Goal: Information Seeking & Learning: Learn about a topic

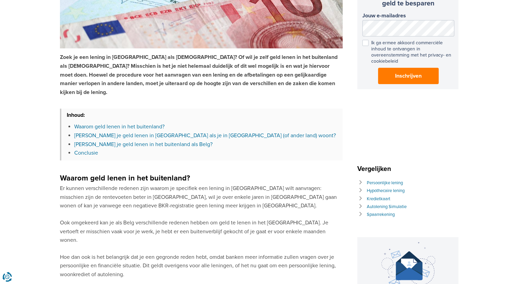
scroll to position [238, 0]
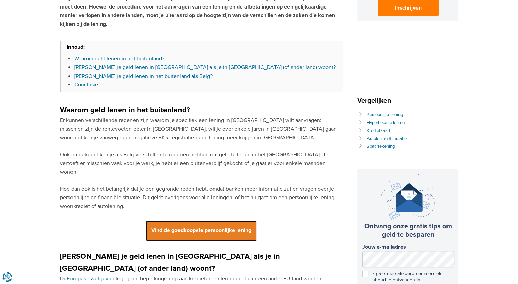
click at [186, 221] on span "Vind de goedkoopste persoonlijke lening" at bounding box center [201, 231] width 111 height 20
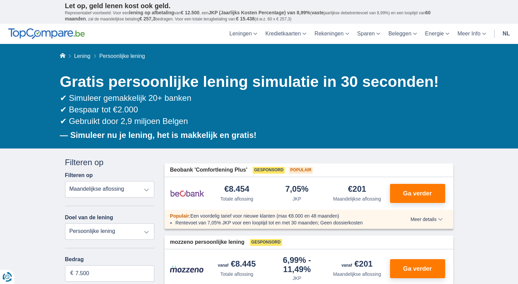
click at [151, 194] on select "Totale aflossing JKP Maandelijkse aflossing" at bounding box center [110, 189] width 90 height 16
click at [139, 227] on select "Persoonlijke lening Auto Moto / fiets Mobilhome / caravan Renovatie Energie Sch…" at bounding box center [110, 231] width 90 height 16
select select "education"
click at [65, 223] on select "Persoonlijke lening Auto Moto / fiets Mobilhome / caravan Renovatie Energie Sch…" at bounding box center [110, 231] width 90 height 16
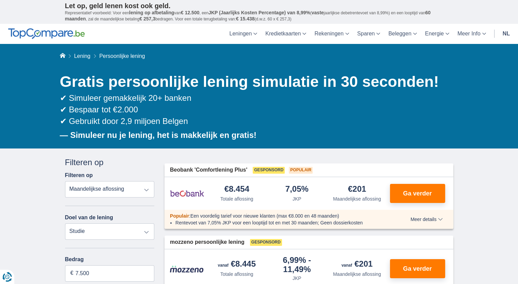
type input "7.500"
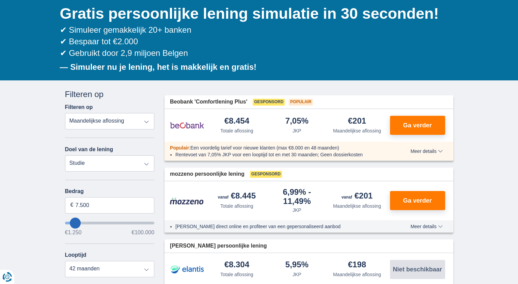
type input "6250"
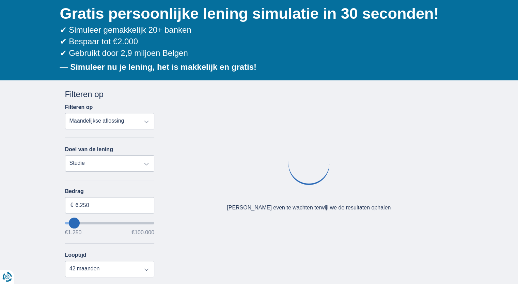
type input "8.250"
type input "7250"
type input "7.250"
select select "42"
type input "1250"
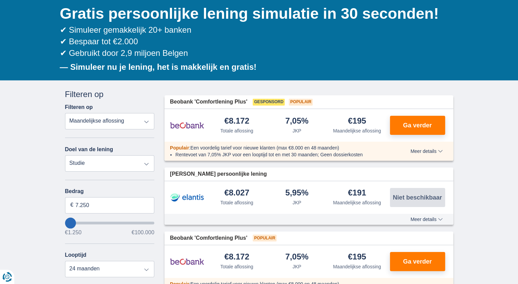
type input "1.250"
select select "24"
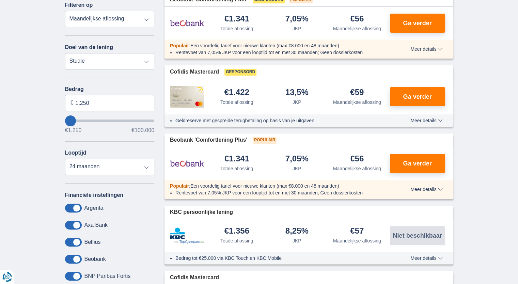
scroll to position [238, 0]
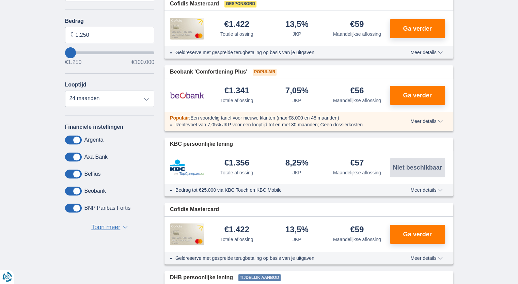
click at [110, 224] on span "Toon meer" at bounding box center [105, 227] width 29 height 9
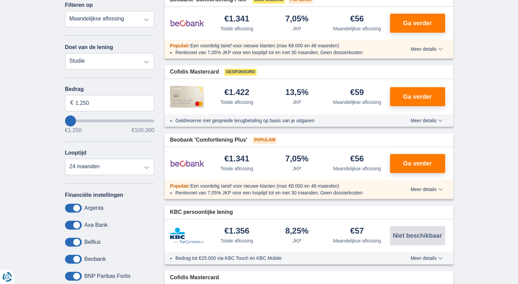
scroll to position [102, 0]
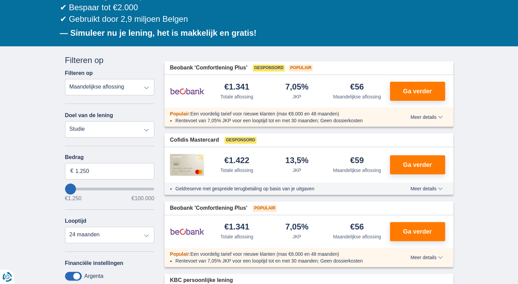
drag, startPoint x: 113, startPoint y: 131, endPoint x: 55, endPoint y: 134, distance: 58.0
click at [103, 169] on input "1.250" at bounding box center [110, 171] width 90 height 16
drag, startPoint x: 103, startPoint y: 169, endPoint x: 35, endPoint y: 172, distance: 67.5
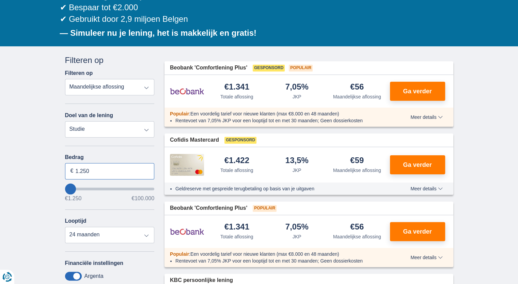
type input "1.250"
type input "1250"
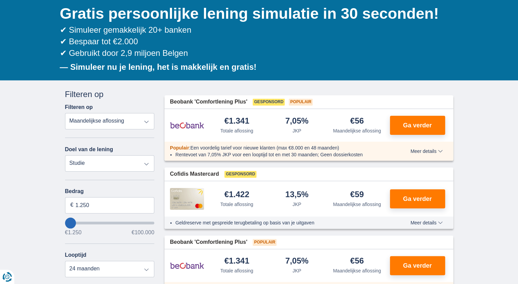
scroll to position [0, 0]
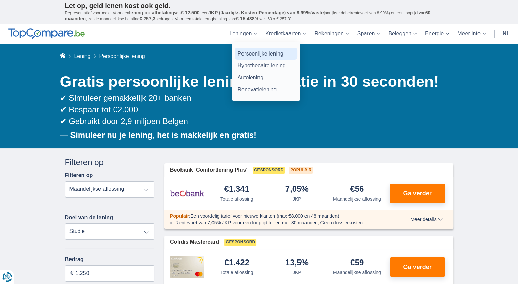
click at [248, 51] on link "Persoonlijke lening" at bounding box center [266, 54] width 63 height 12
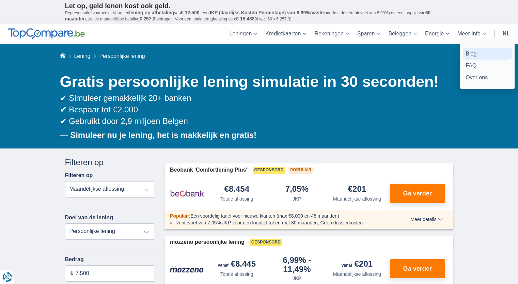
click at [469, 52] on link "Blog" at bounding box center [487, 54] width 49 height 12
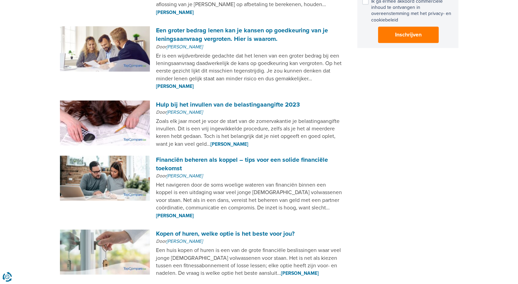
scroll to position [545, 0]
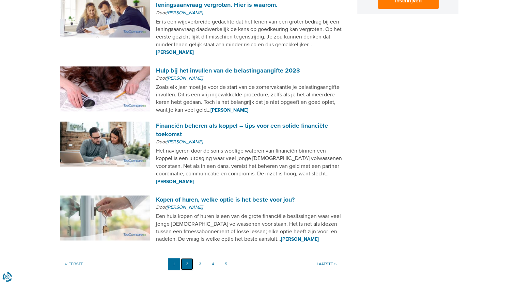
click at [188, 258] on link "2" at bounding box center [187, 264] width 12 height 12
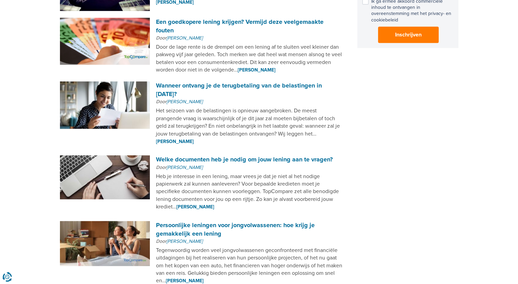
scroll to position [545, 0]
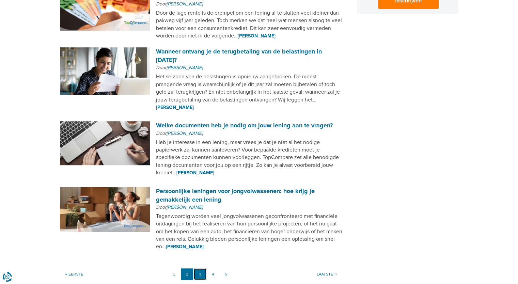
click at [202, 268] on link "3" at bounding box center [200, 274] width 12 height 12
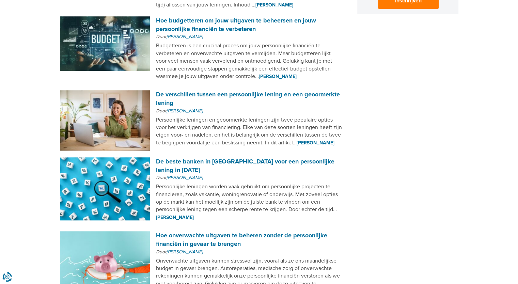
scroll to position [647, 0]
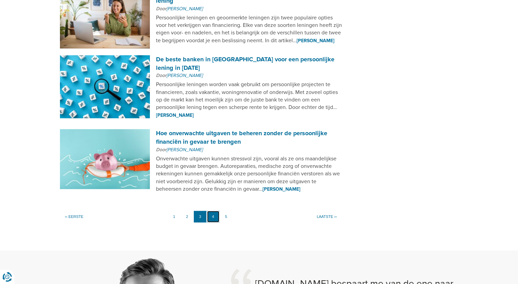
click at [209, 211] on link "4" at bounding box center [213, 217] width 12 height 12
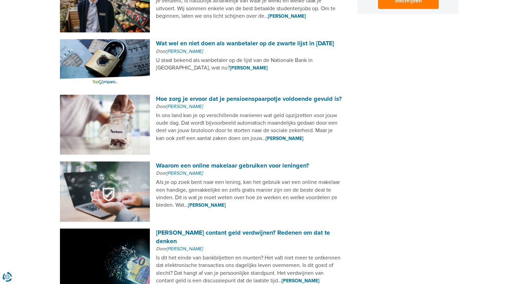
scroll to position [579, 0]
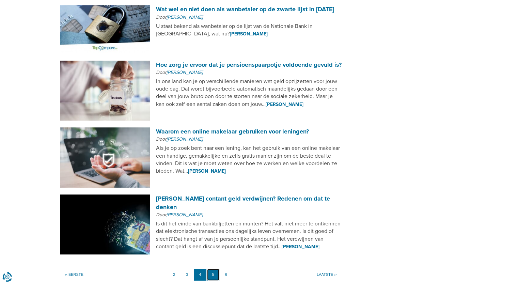
click at [211, 269] on link "5" at bounding box center [213, 275] width 12 height 12
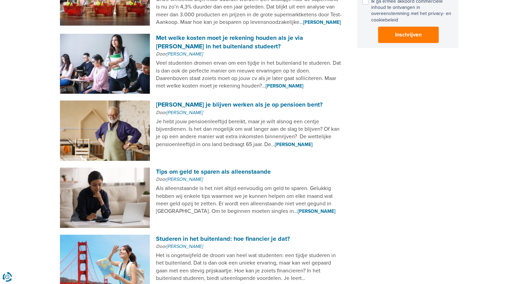
scroll to position [579, 0]
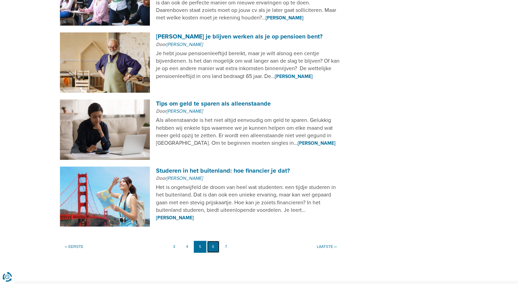
click at [211, 252] on link "6" at bounding box center [213, 247] width 12 height 12
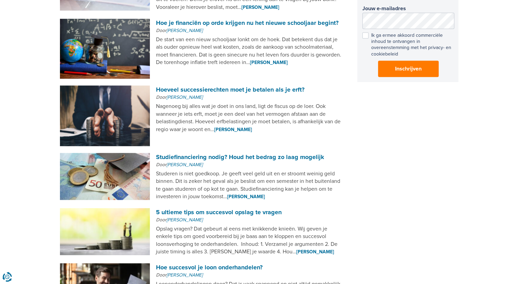
scroll to position [579, 0]
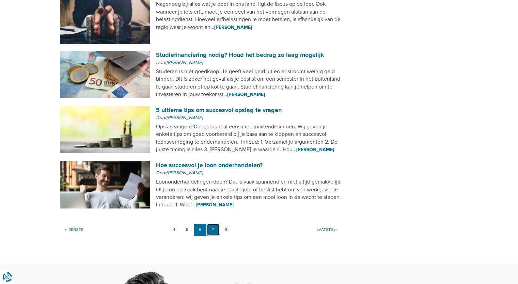
click at [217, 224] on link "7" at bounding box center [213, 230] width 12 height 12
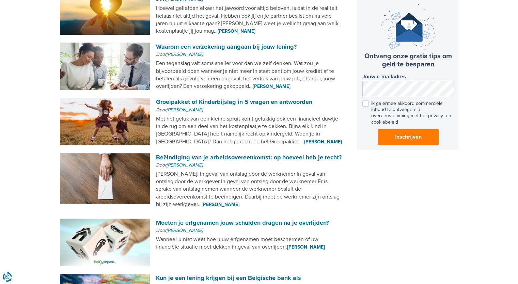
scroll to position [511, 0]
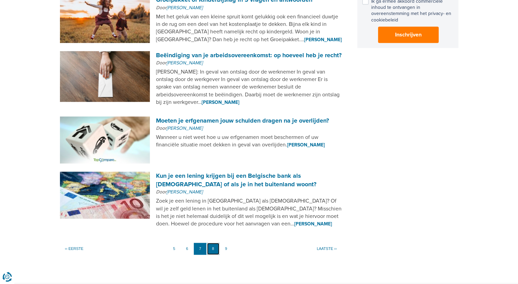
click at [215, 243] on link "8" at bounding box center [213, 249] width 12 height 12
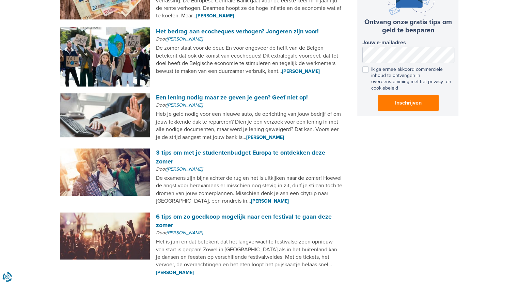
scroll to position [545, 0]
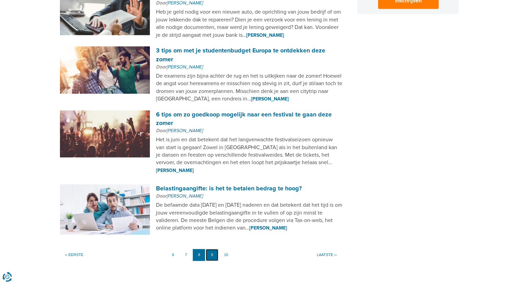
click at [216, 249] on link "9" at bounding box center [212, 255] width 12 height 12
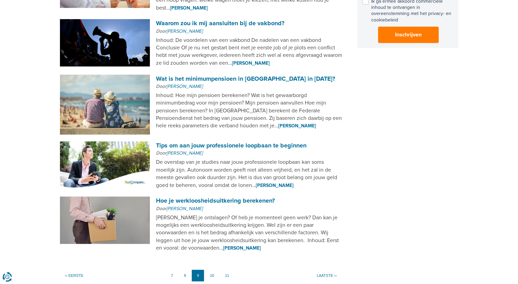
scroll to position [579, 0]
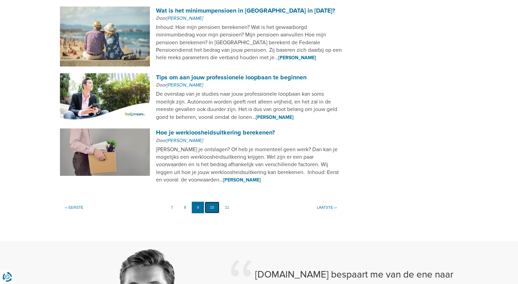
click at [212, 206] on link "10" at bounding box center [212, 208] width 14 height 12
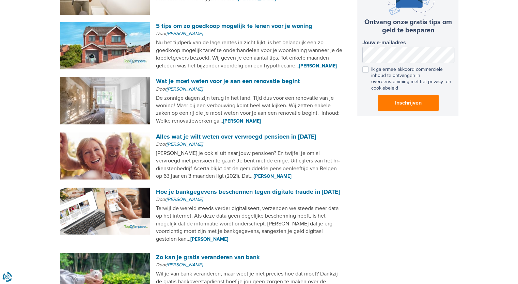
scroll to position [477, 0]
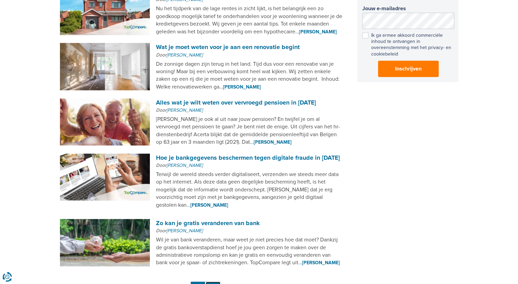
click at [212, 282] on link "11" at bounding box center [213, 288] width 14 height 12
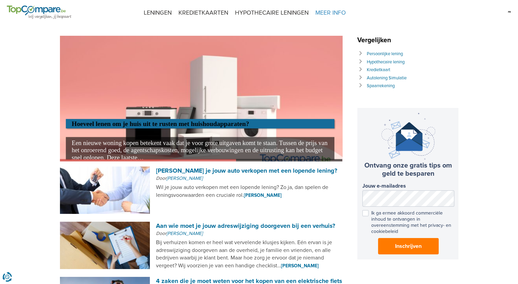
click at [339, 10] on span "MEER INFO" at bounding box center [329, 13] width 37 height 26
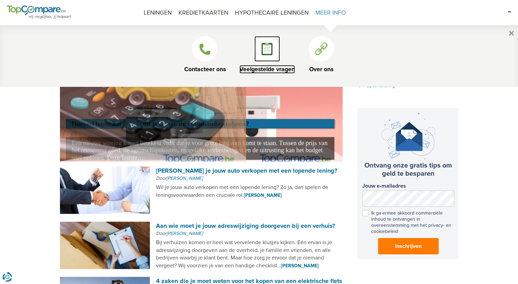
click at [286, 52] on link "Veelgestelde vragen" at bounding box center [266, 54] width 55 height 37
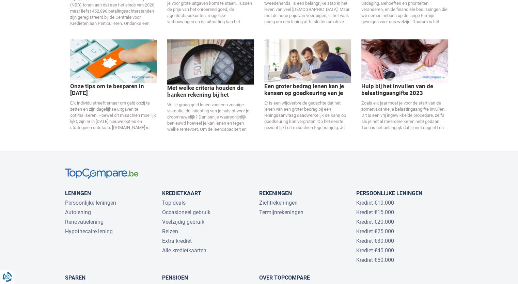
scroll to position [1225, 0]
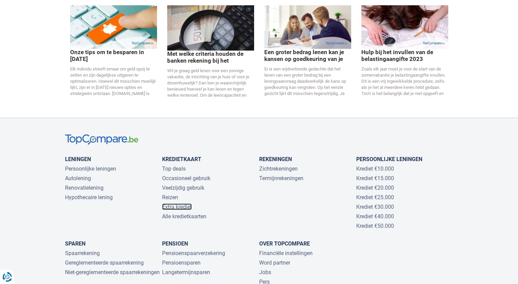
click at [180, 203] on link "Extra krediet" at bounding box center [177, 206] width 30 height 6
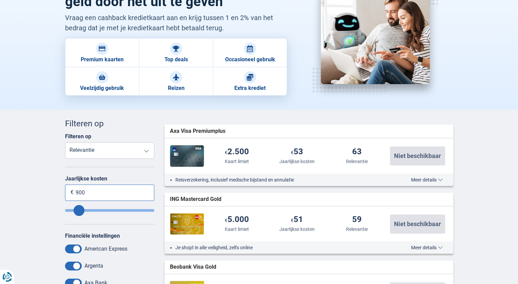
click at [120, 198] on input "900" at bounding box center [110, 193] width 90 height 16
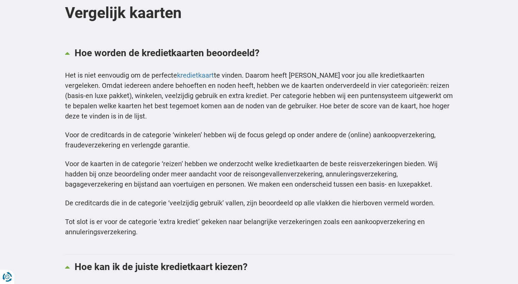
scroll to position [817, 0]
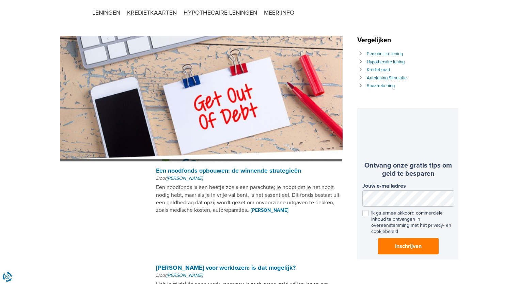
scroll to position [703, 0]
